Goal: Use online tool/utility: Utilize a website feature to perform a specific function

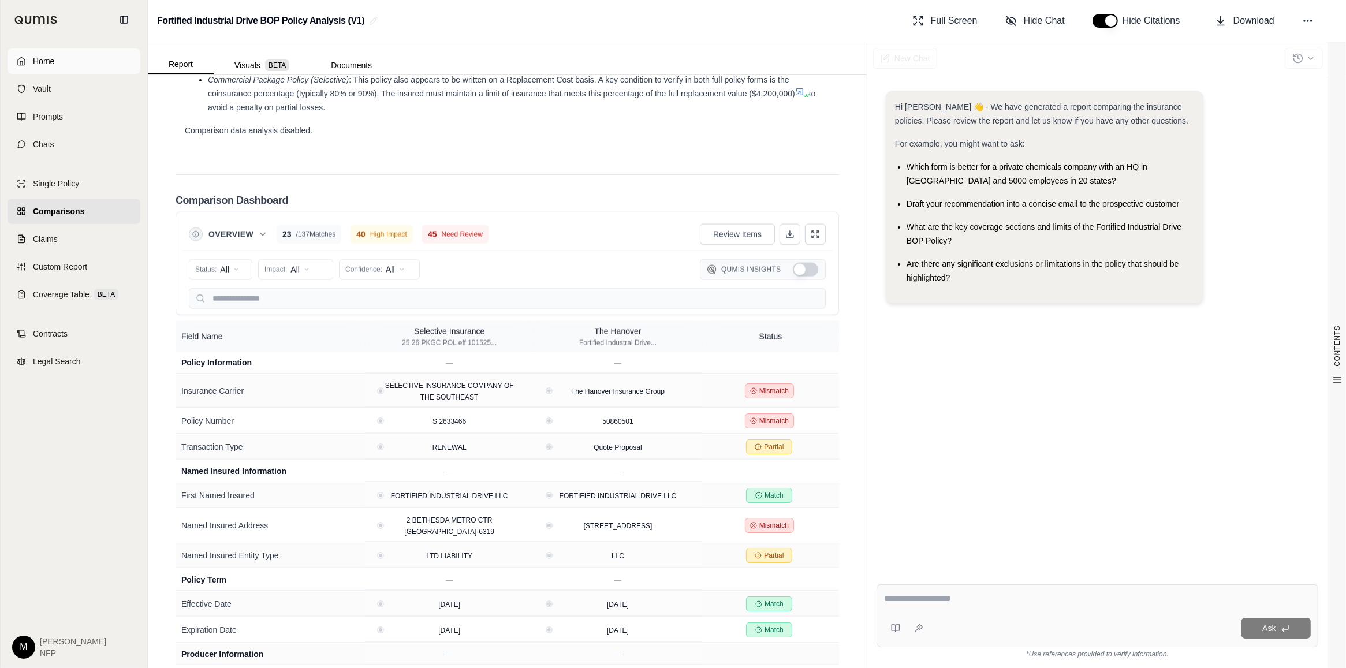
click at [24, 59] on icon at bounding box center [21, 61] width 7 height 8
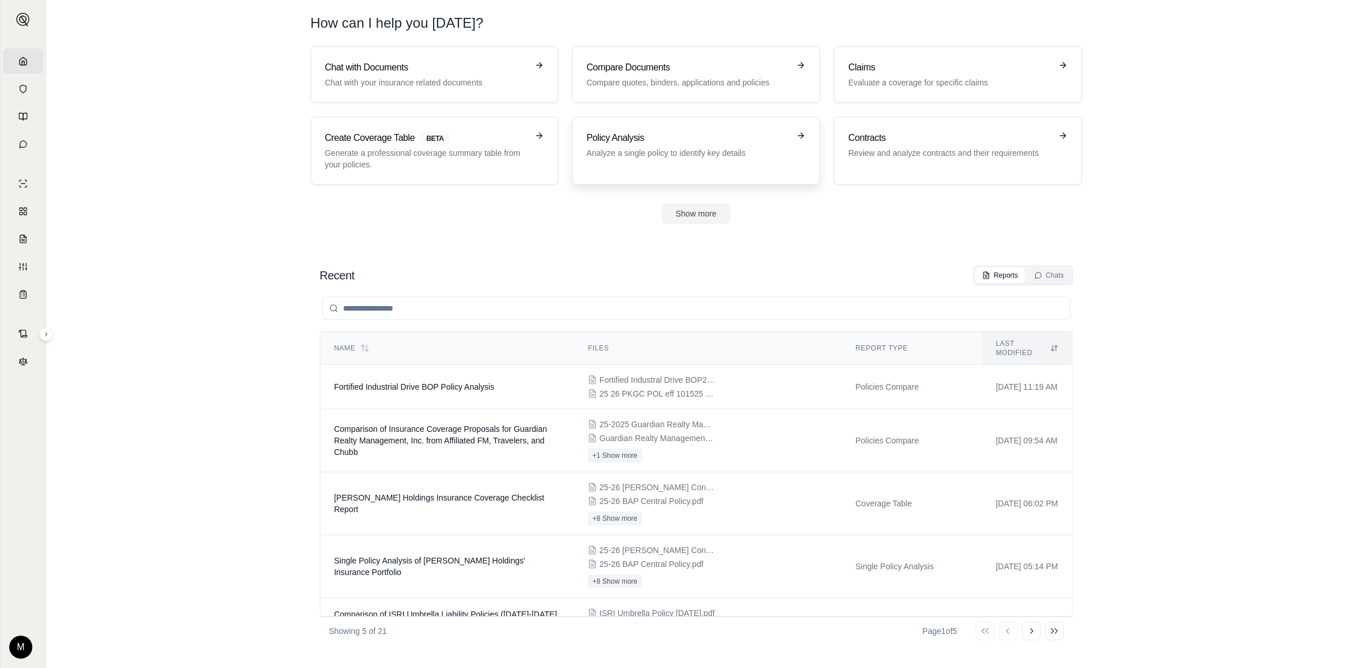
click at [743, 150] on p "Analyze a single policy to identify key details" at bounding box center [688, 153] width 203 height 12
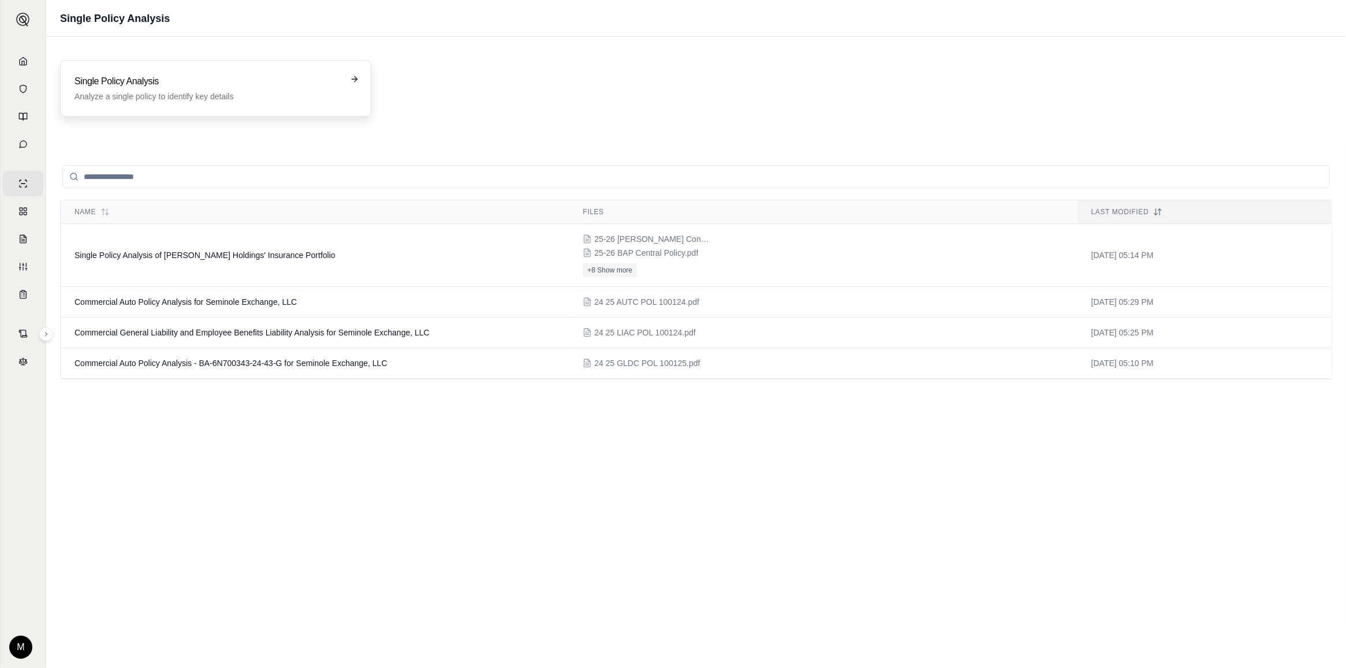
click at [209, 88] on div "Single Policy Analysis Analyze a single policy to identify key details" at bounding box center [208, 89] width 266 height 28
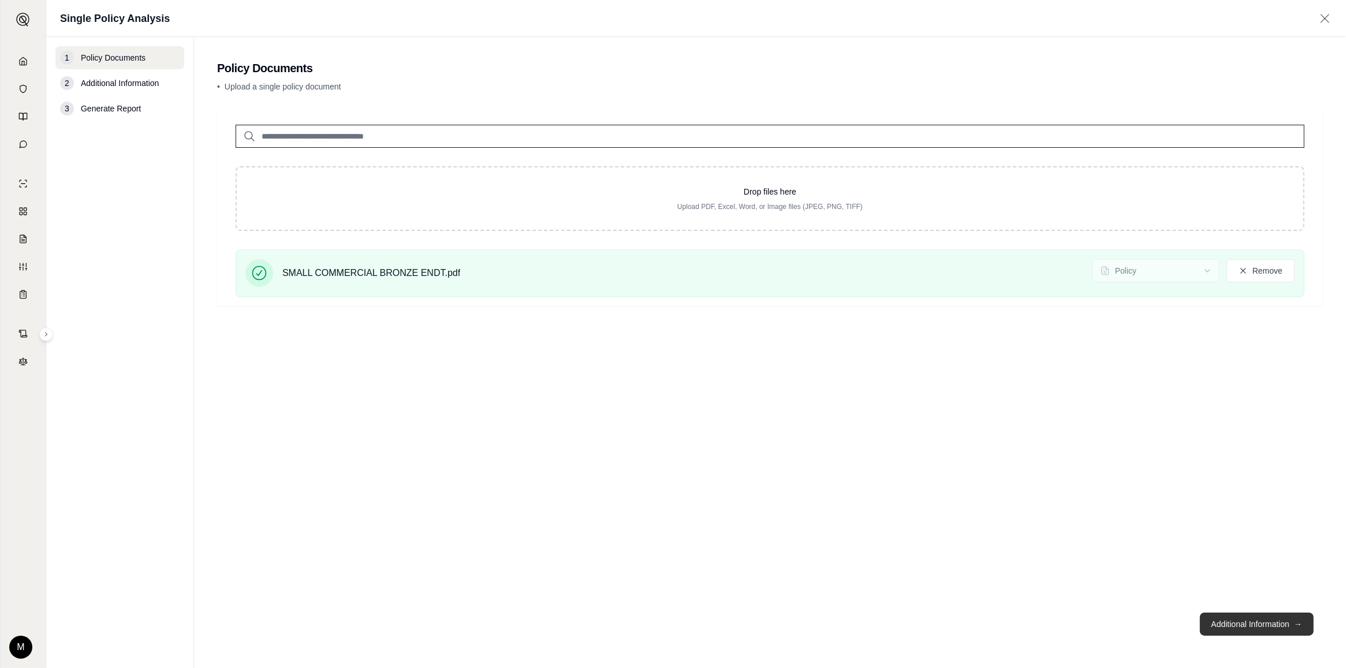
click at [1241, 627] on button "Additional Information →" at bounding box center [1257, 624] width 114 height 23
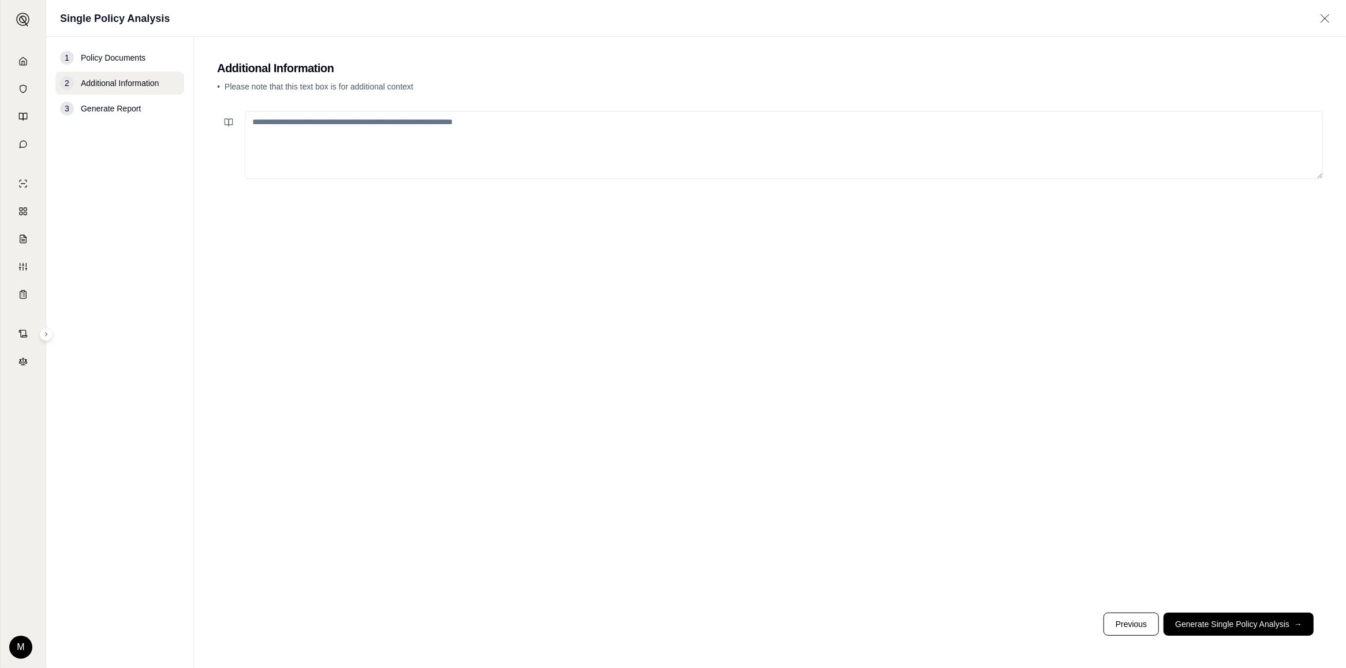
click at [363, 132] on textarea at bounding box center [784, 145] width 1078 height 68
type textarea "**********"
click at [1216, 624] on button "Generate Single Policy Analysis →" at bounding box center [1239, 624] width 150 height 23
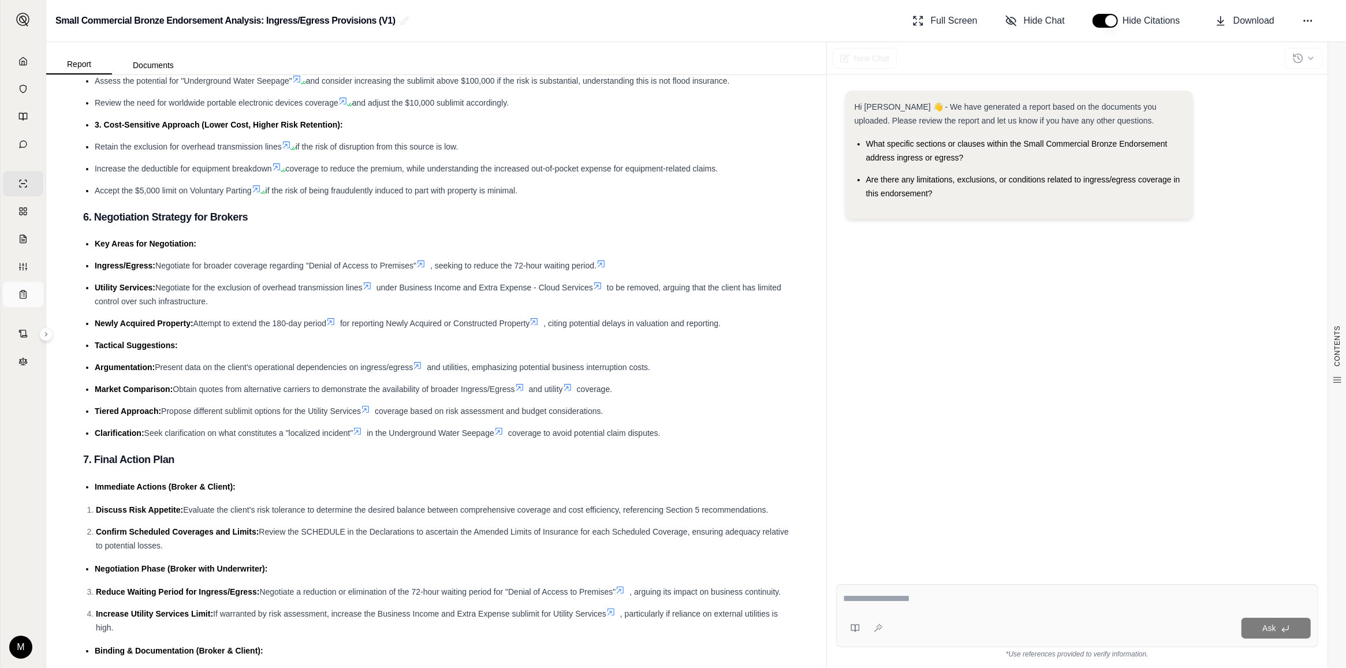
scroll to position [5776, 0]
